Goal: Download file/media

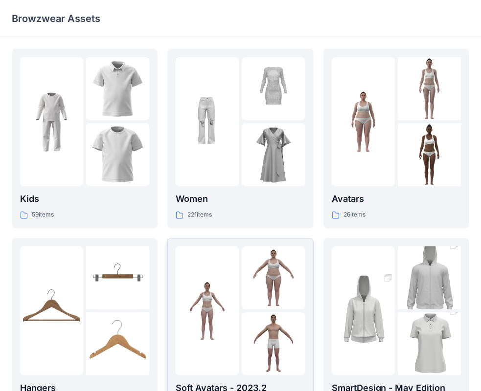
scroll to position [242, 0]
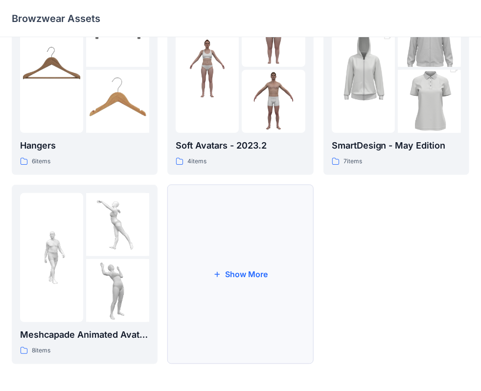
click at [242, 249] on button "Show More" at bounding box center [240, 274] width 146 height 179
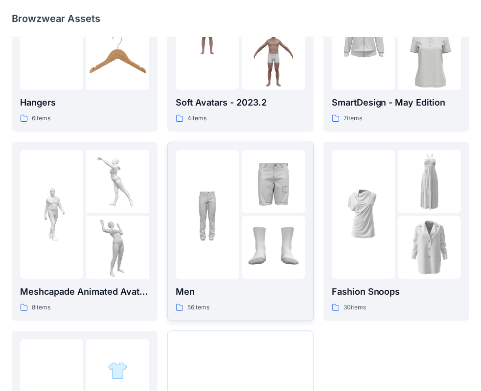
scroll to position [383, 0]
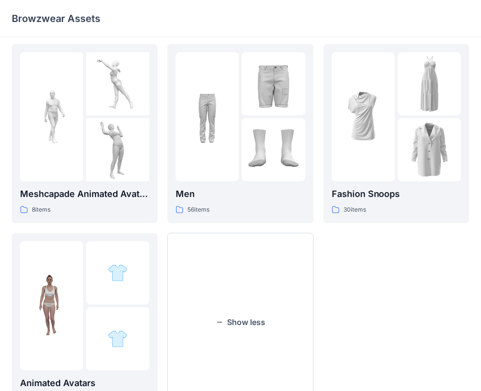
drag, startPoint x: 249, startPoint y: 281, endPoint x: 362, endPoint y: 401, distance: 165.0
click at [362, 391] on html "Browzwear Assets Kids 59 items Hangers 6 items Meshcapade Animated Avatars 8 it…" at bounding box center [240, 28] width 481 height 823
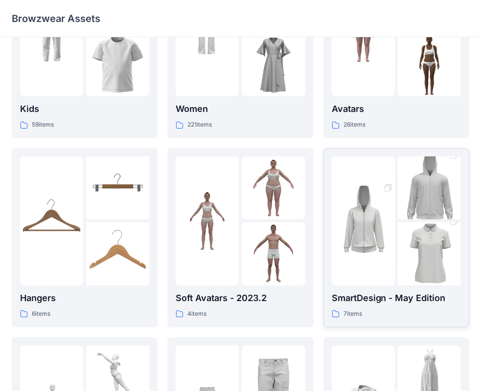
scroll to position [0, 0]
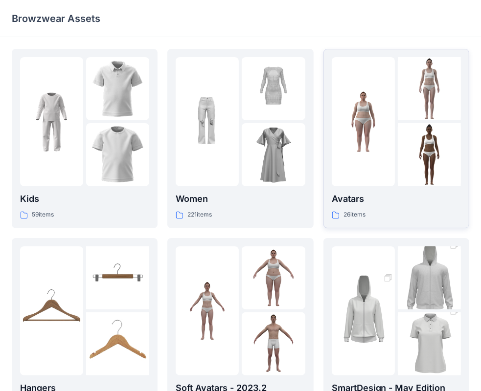
click at [376, 196] on p "Avatars" at bounding box center [395, 199] width 129 height 14
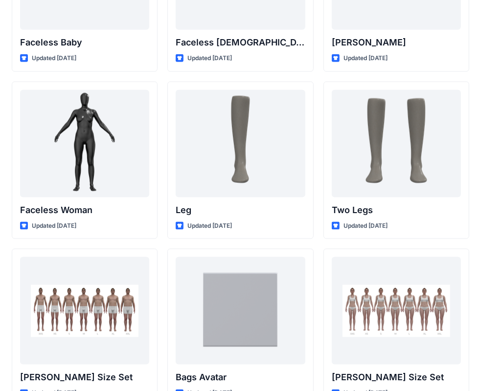
scroll to position [902, 0]
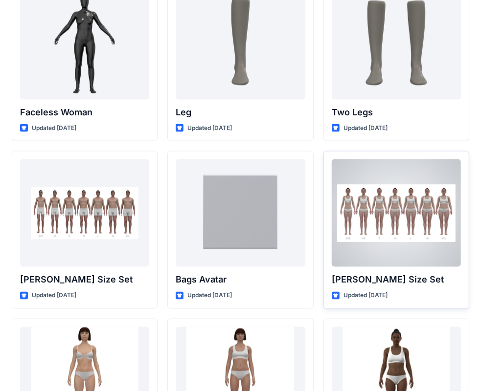
click at [384, 254] on div at bounding box center [395, 213] width 129 height 108
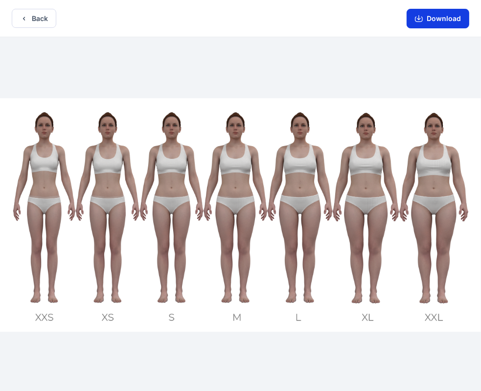
click at [435, 23] on button "Download" at bounding box center [437, 19] width 63 height 20
